Goal: Information Seeking & Learning: Learn about a topic

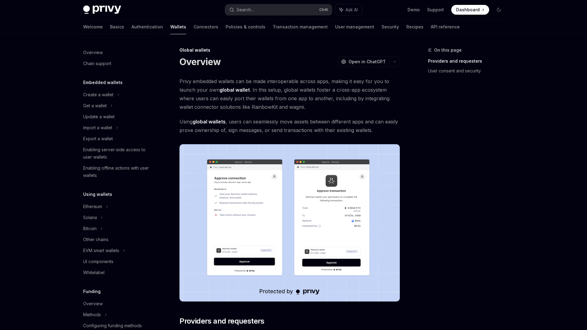
type textarea "*"
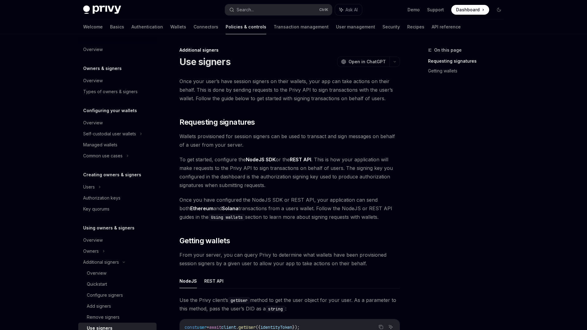
scroll to position [146, 0]
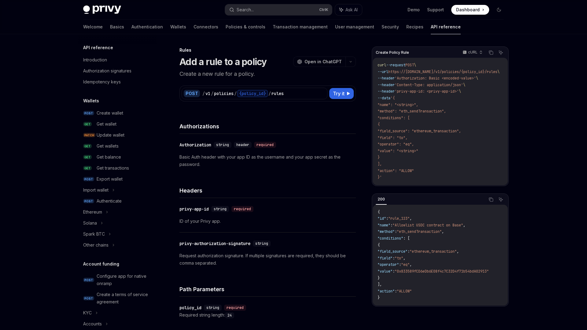
scroll to position [261, 0]
